Goal: Check status: Check status

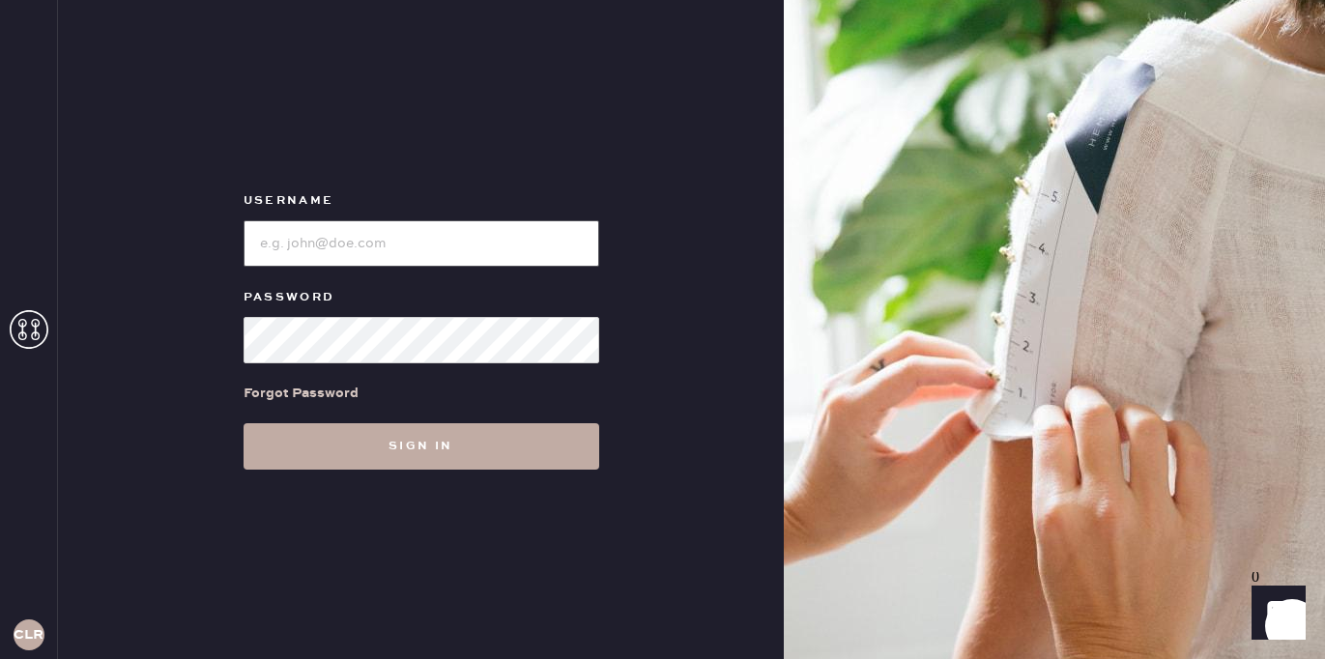
type input "[EMAIL_ADDRESS][DOMAIN_NAME]"
click at [355, 455] on button "Sign in" at bounding box center [422, 446] width 356 height 46
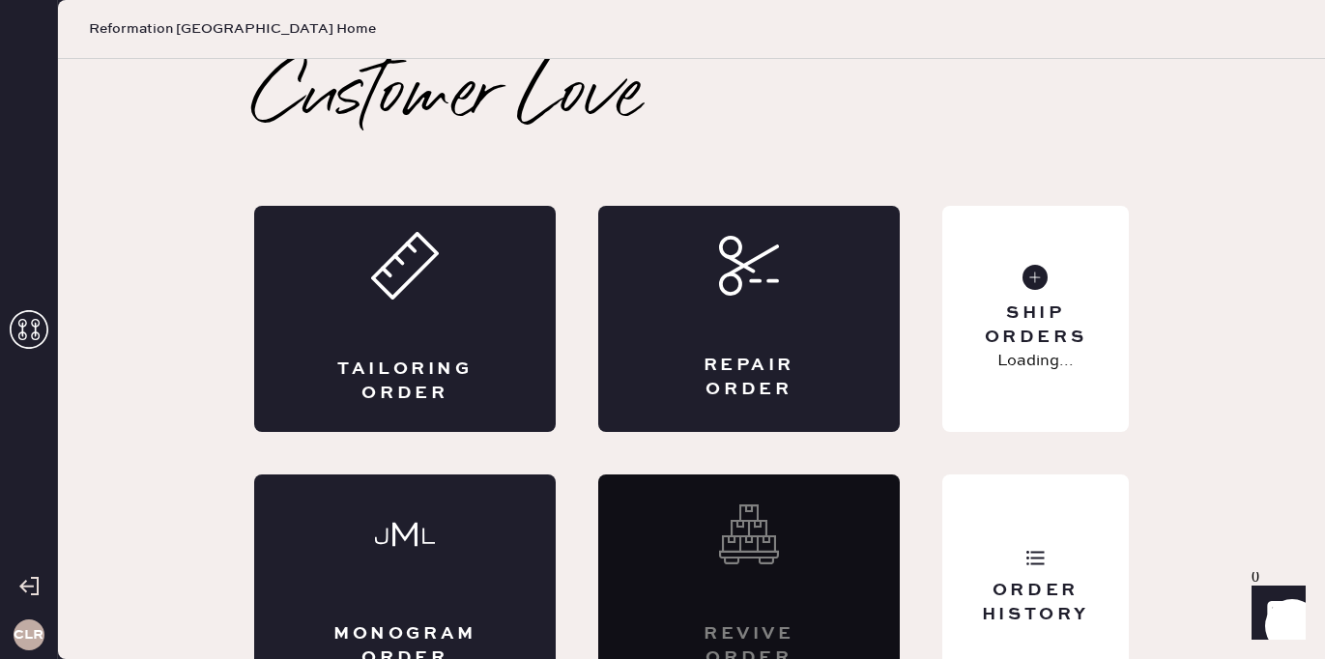
click at [34, 338] on icon at bounding box center [29, 329] width 39 height 39
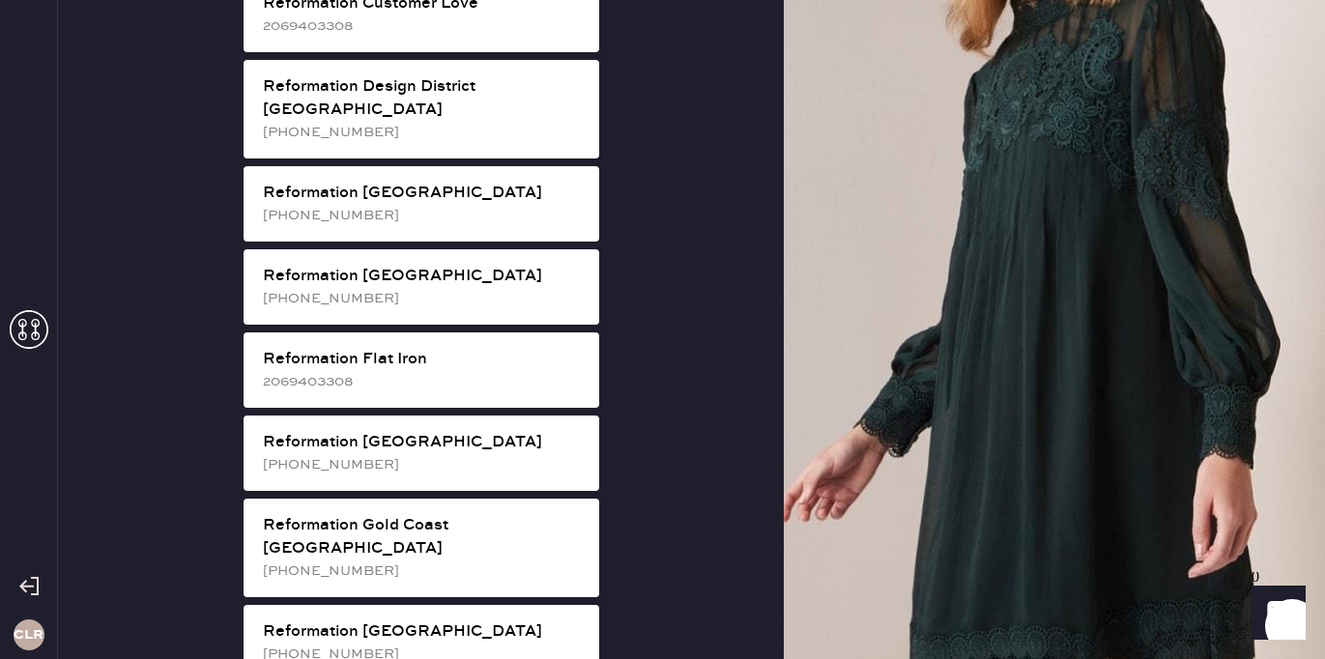
scroll to position [1176, 0]
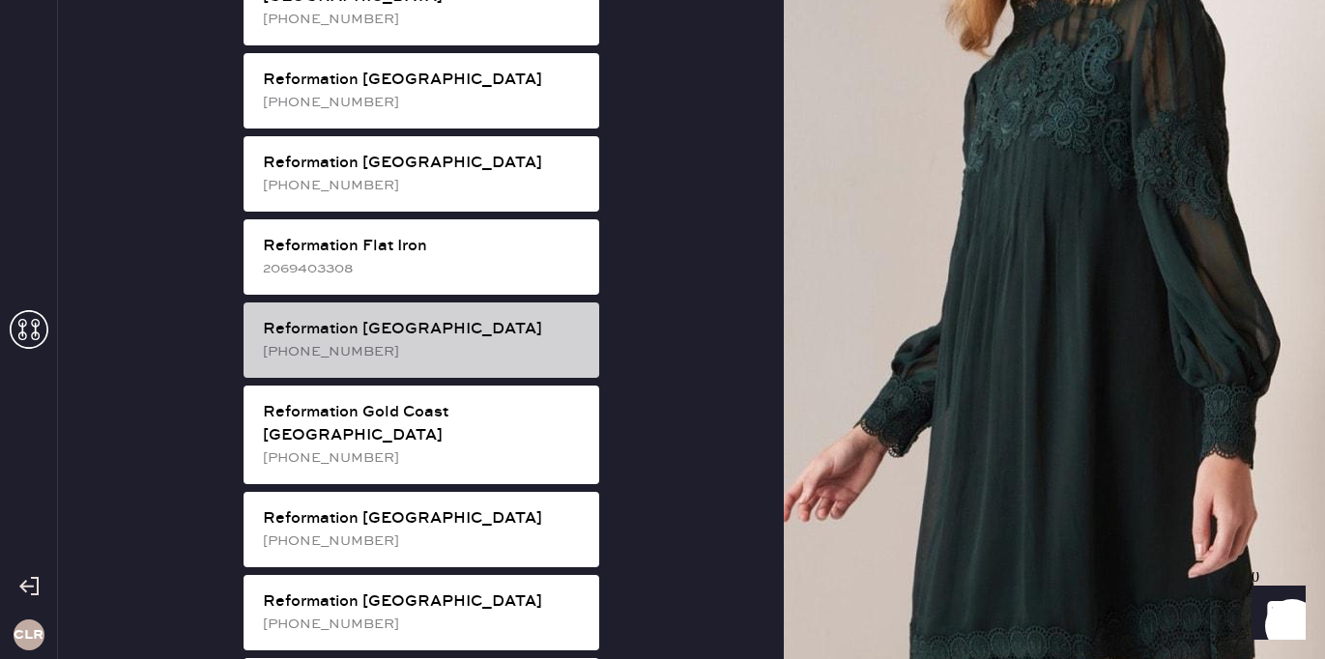
click at [522, 341] on div "[PHONE_NUMBER]" at bounding box center [423, 351] width 321 height 21
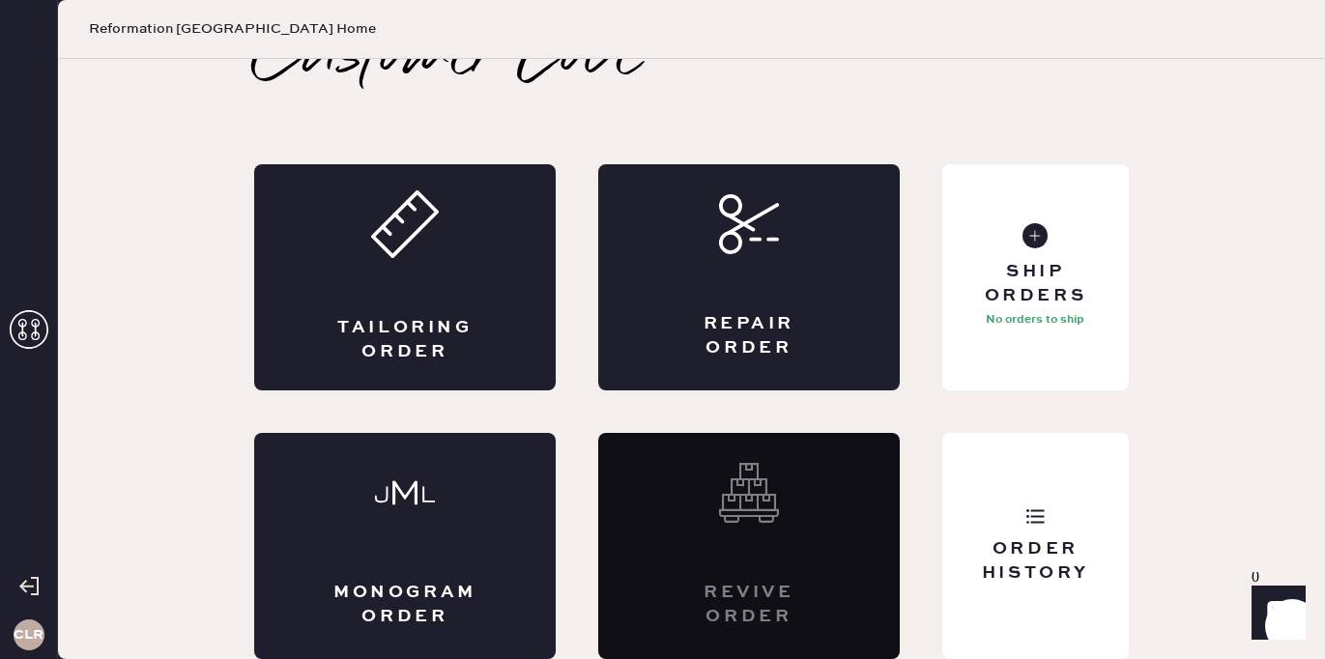
scroll to position [42, 0]
click at [1026, 513] on icon at bounding box center [1034, 515] width 19 height 19
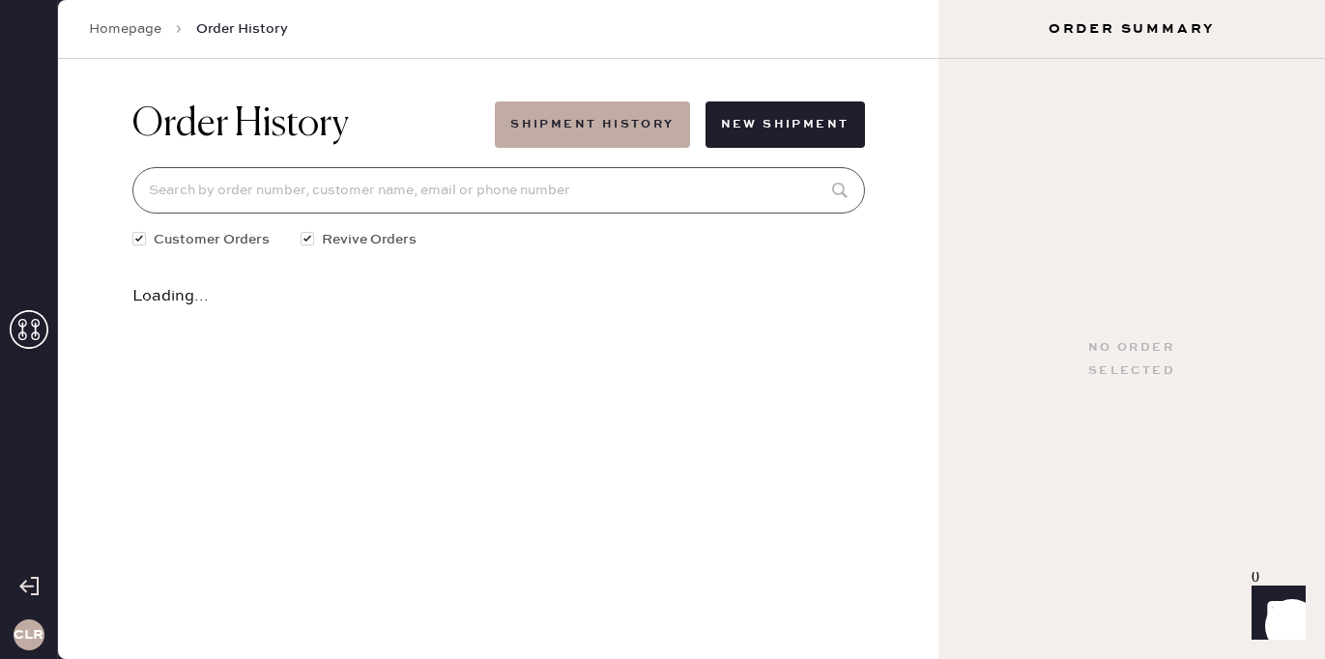
click at [483, 192] on input at bounding box center [498, 190] width 733 height 46
paste input "81159"
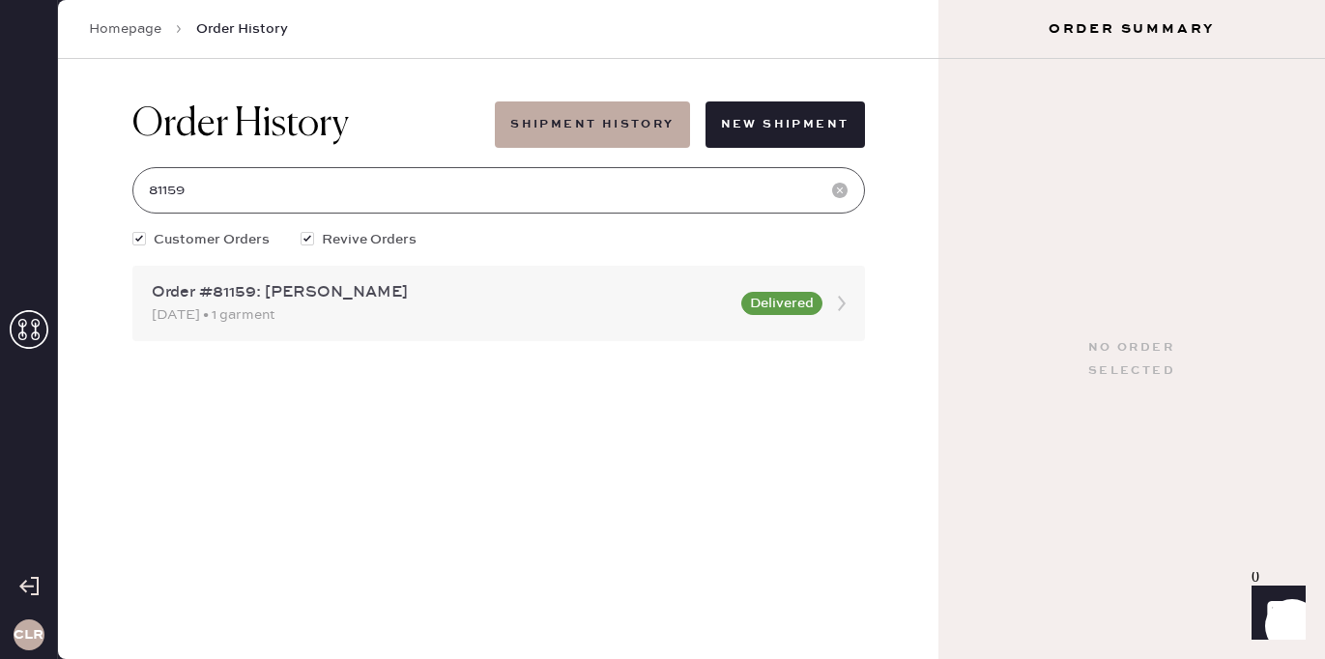
type input "81159"
click at [482, 316] on div "[DATE] • 1 garment" at bounding box center [441, 314] width 578 height 21
